Goal: Information Seeking & Learning: Learn about a topic

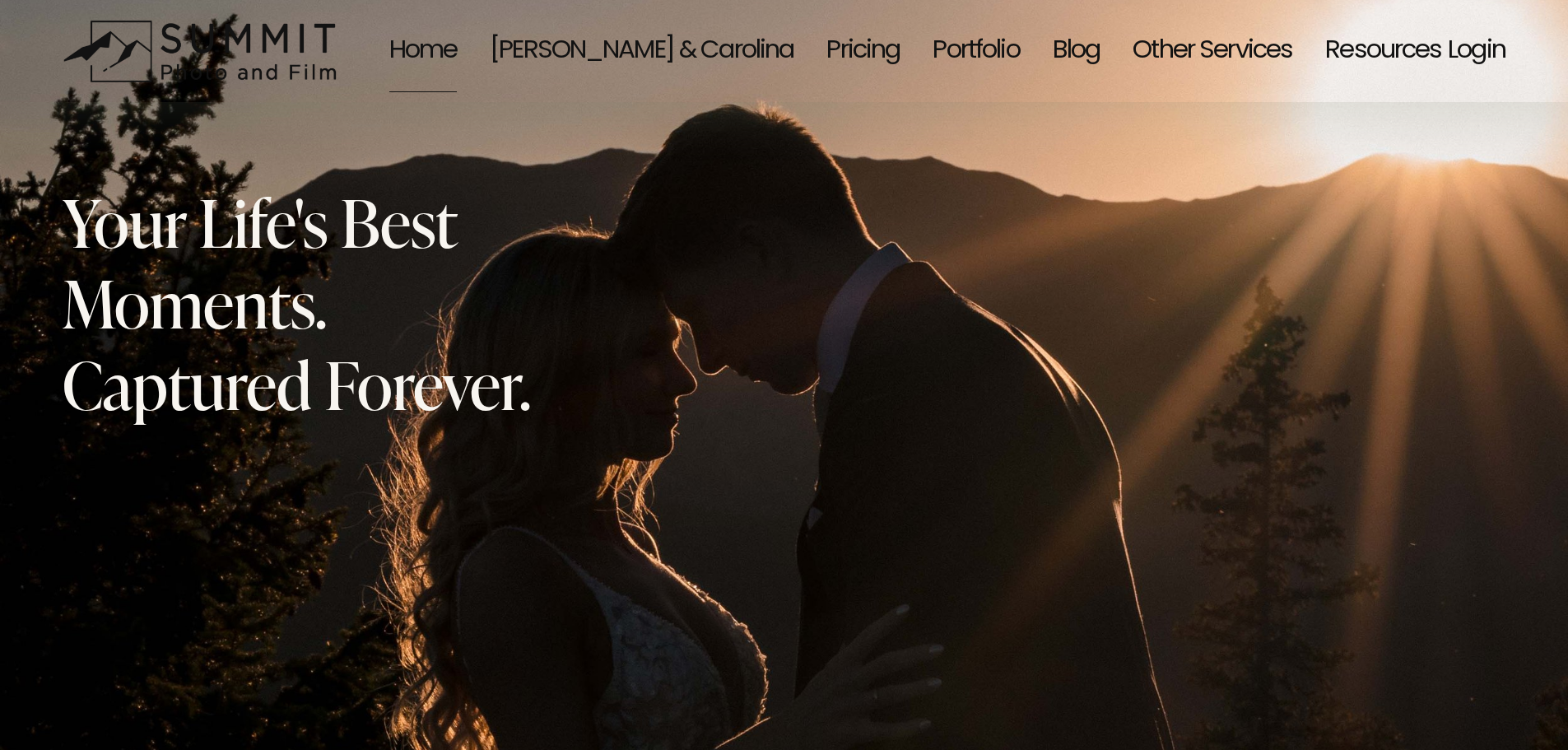
click at [712, 45] on link "[PERSON_NAME] & Carolina" at bounding box center [641, 50] width 304 height 86
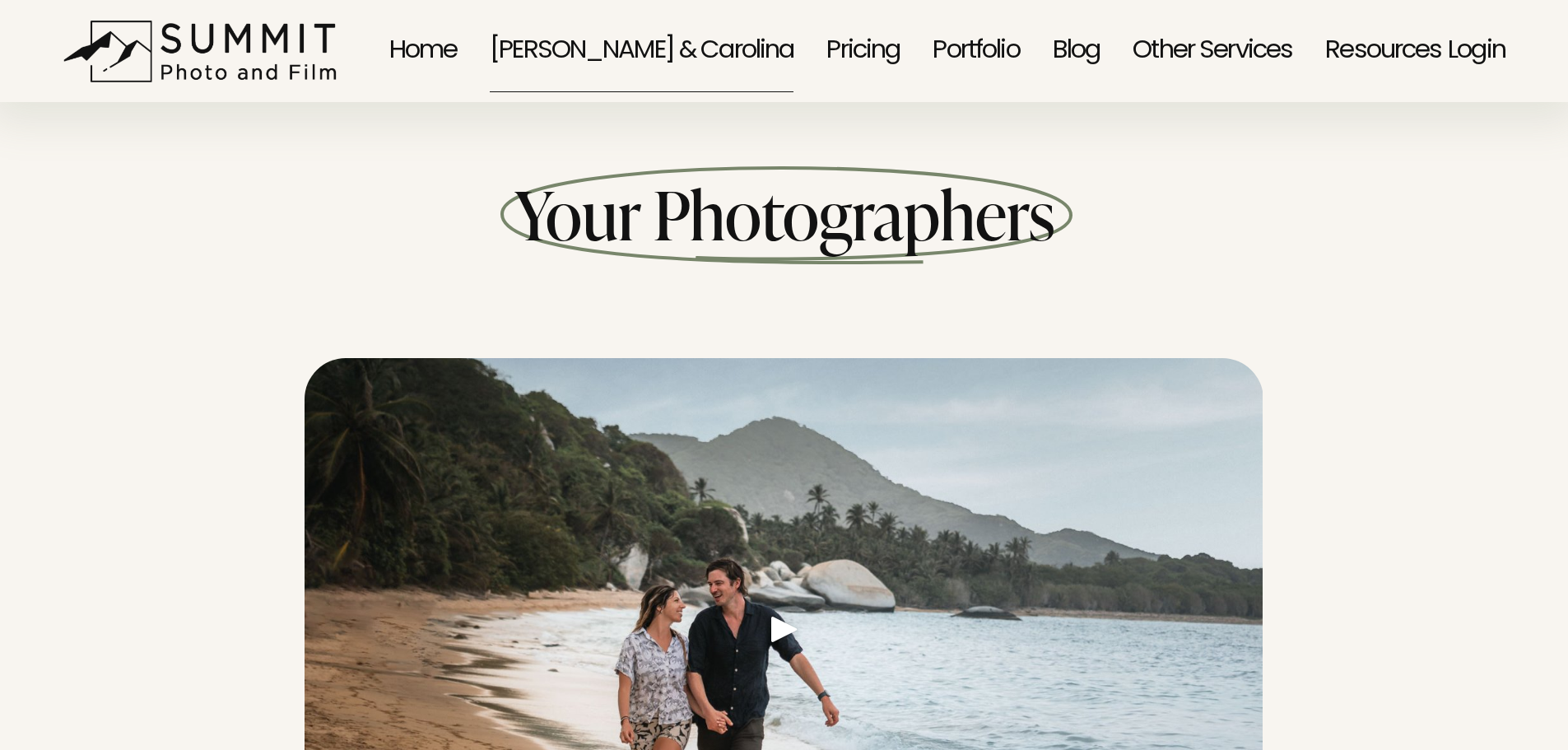
click at [852, 46] on link "Pricing" at bounding box center [863, 50] width 73 height 86
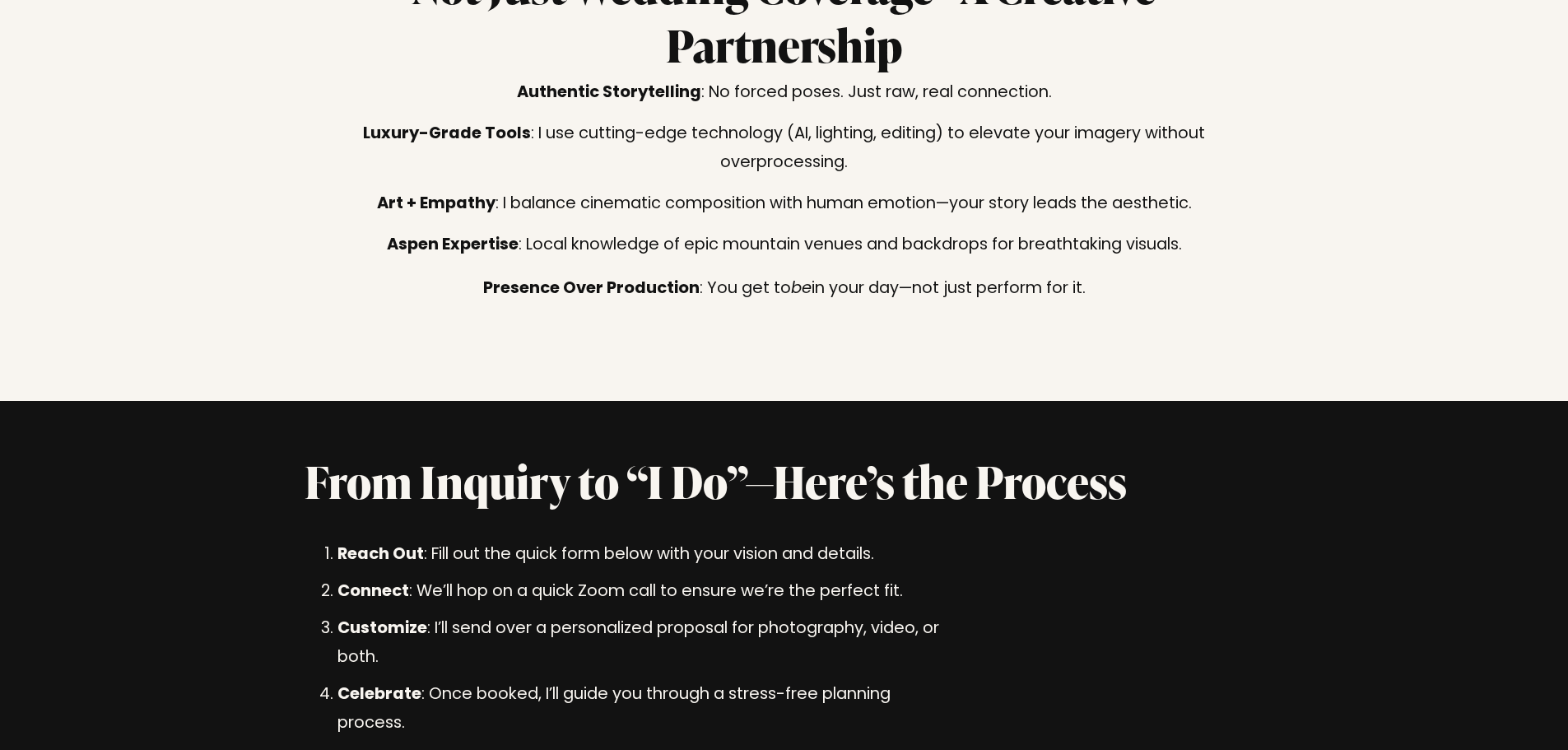
scroll to position [2716, 0]
